Goal: Book appointment/travel/reservation

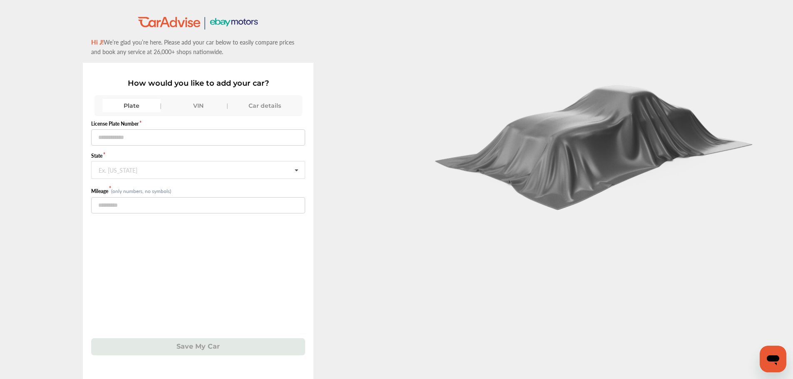
click at [202, 99] on div "VIN" at bounding box center [198, 105] width 58 height 13
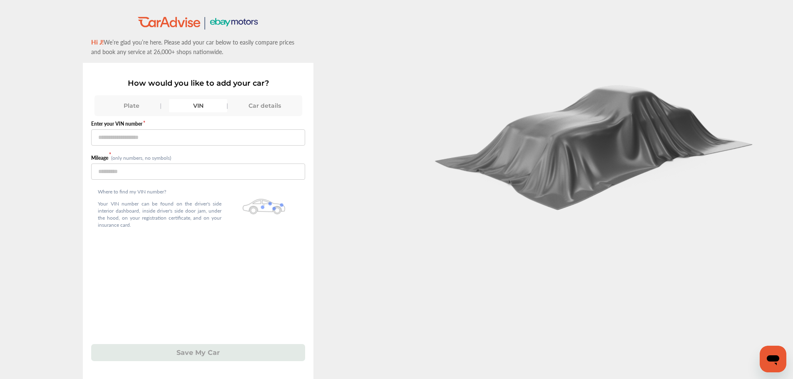
click at [204, 103] on div "VIN" at bounding box center [198, 105] width 58 height 13
click at [202, 101] on div "VIN" at bounding box center [198, 105] width 58 height 13
click at [196, 132] on input "text" at bounding box center [198, 137] width 214 height 16
paste input "**********"
type input "**********"
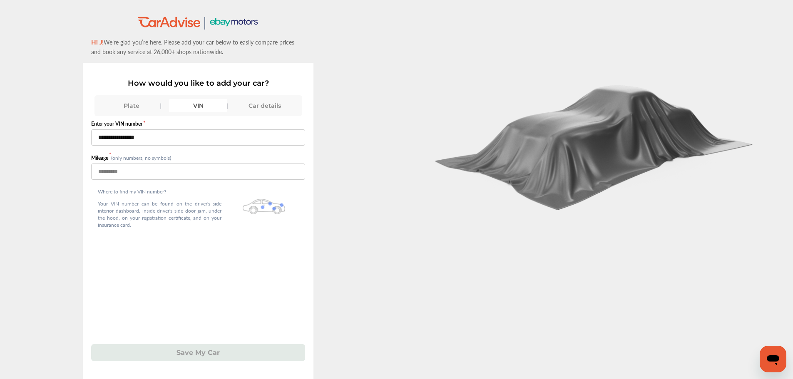
click at [152, 179] on input "number" at bounding box center [198, 172] width 214 height 16
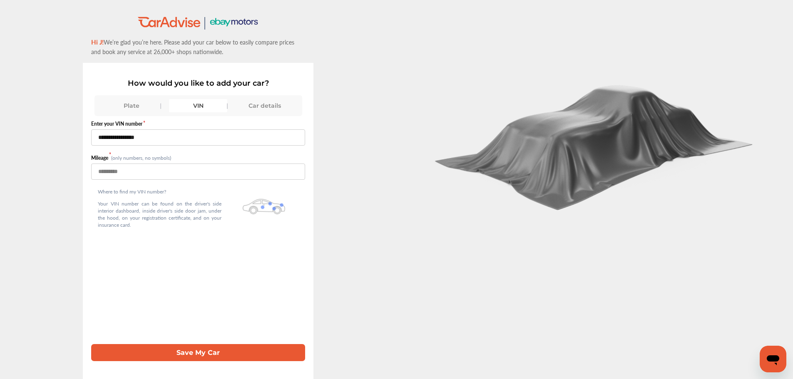
type input "*****"
click at [194, 357] on button "Save My Car" at bounding box center [198, 352] width 214 height 17
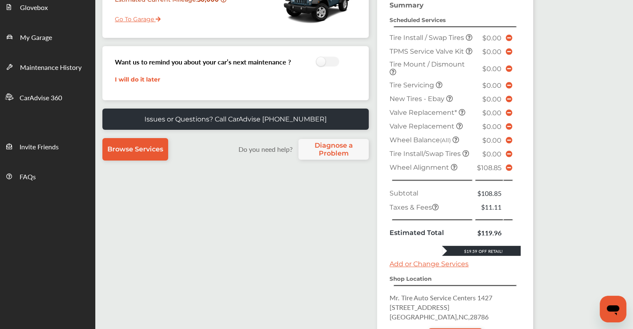
scroll to position [254, 0]
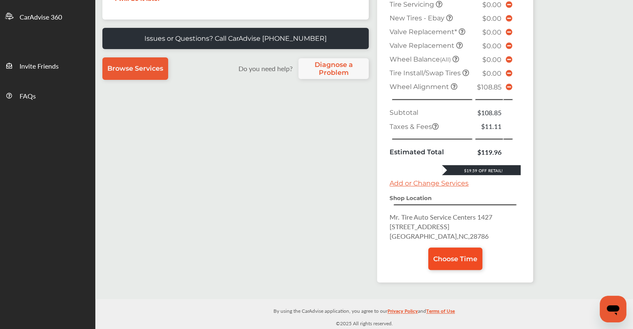
click at [322, 256] on span "Choose Time" at bounding box center [455, 259] width 44 height 8
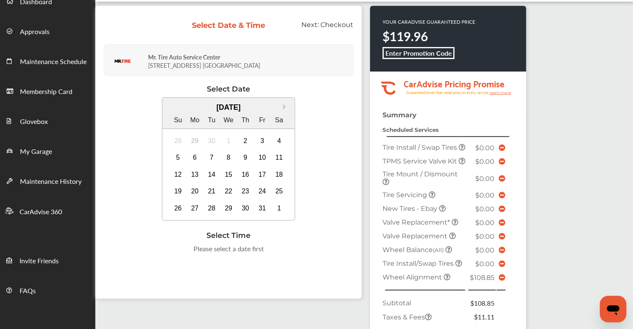
scroll to position [125, 0]
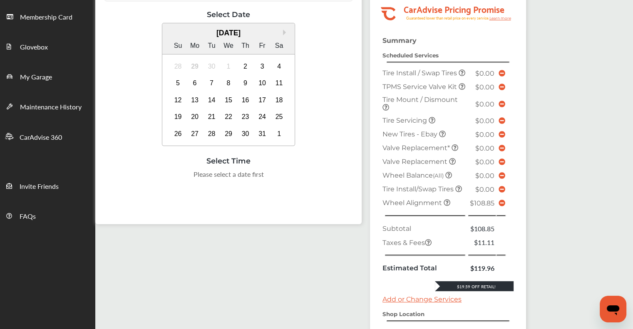
click at [322, 206] on icon at bounding box center [502, 203] width 7 height 7
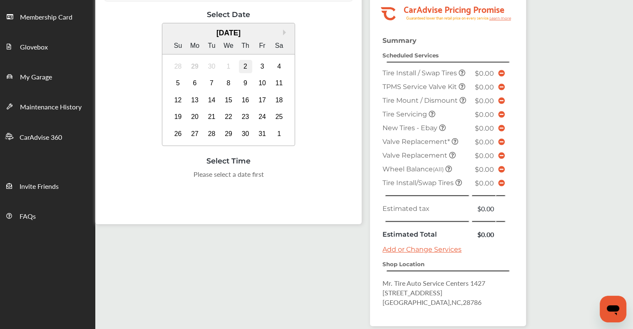
click at [247, 63] on div "2" at bounding box center [245, 66] width 13 height 13
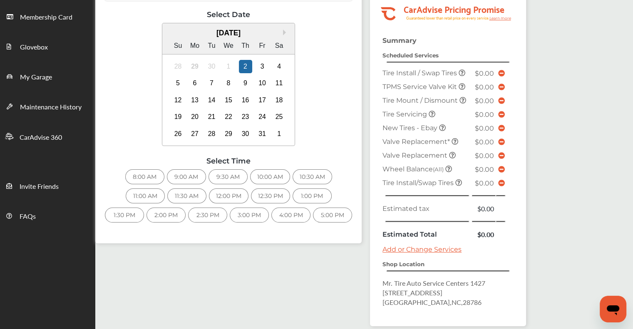
click at [254, 67] on div "28 29 30 1 2 3 4" at bounding box center [228, 66] width 118 height 17
click at [280, 61] on div "4" at bounding box center [279, 66] width 13 height 13
click at [261, 67] on div "3" at bounding box center [262, 66] width 13 height 13
click at [277, 64] on div "4" at bounding box center [279, 66] width 13 height 13
click at [146, 176] on div "8:00 AM" at bounding box center [144, 176] width 39 height 15
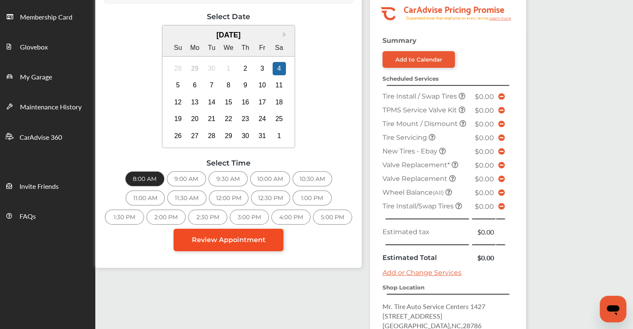
click at [220, 243] on link "Review Appointment" at bounding box center [229, 240] width 110 height 22
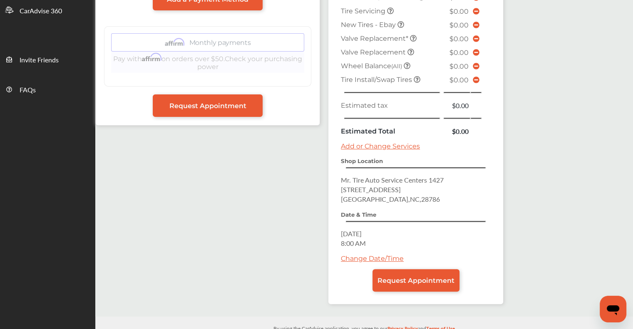
scroll to position [263, 0]
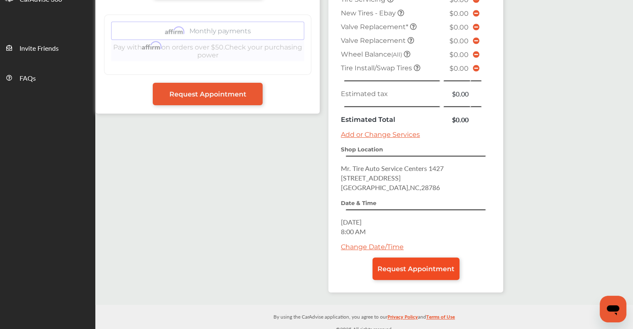
click at [322, 266] on span "Request Appointment" at bounding box center [415, 269] width 77 height 8
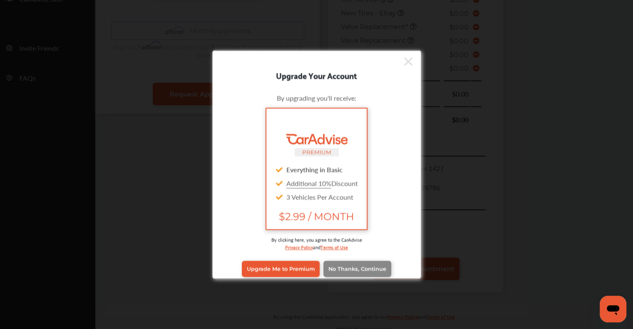
click at [322, 268] on span "No Thanks, Continue" at bounding box center [357, 269] width 58 height 6
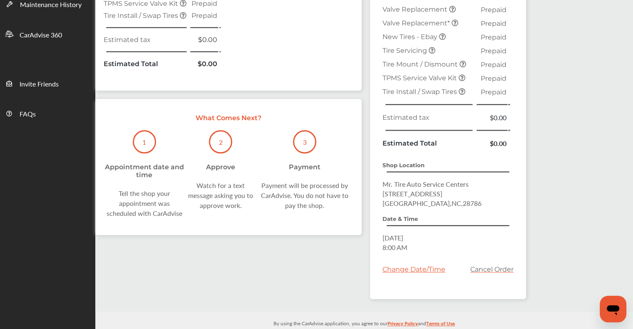
scroll to position [235, 0]
